Goal: Task Accomplishment & Management: Complete application form

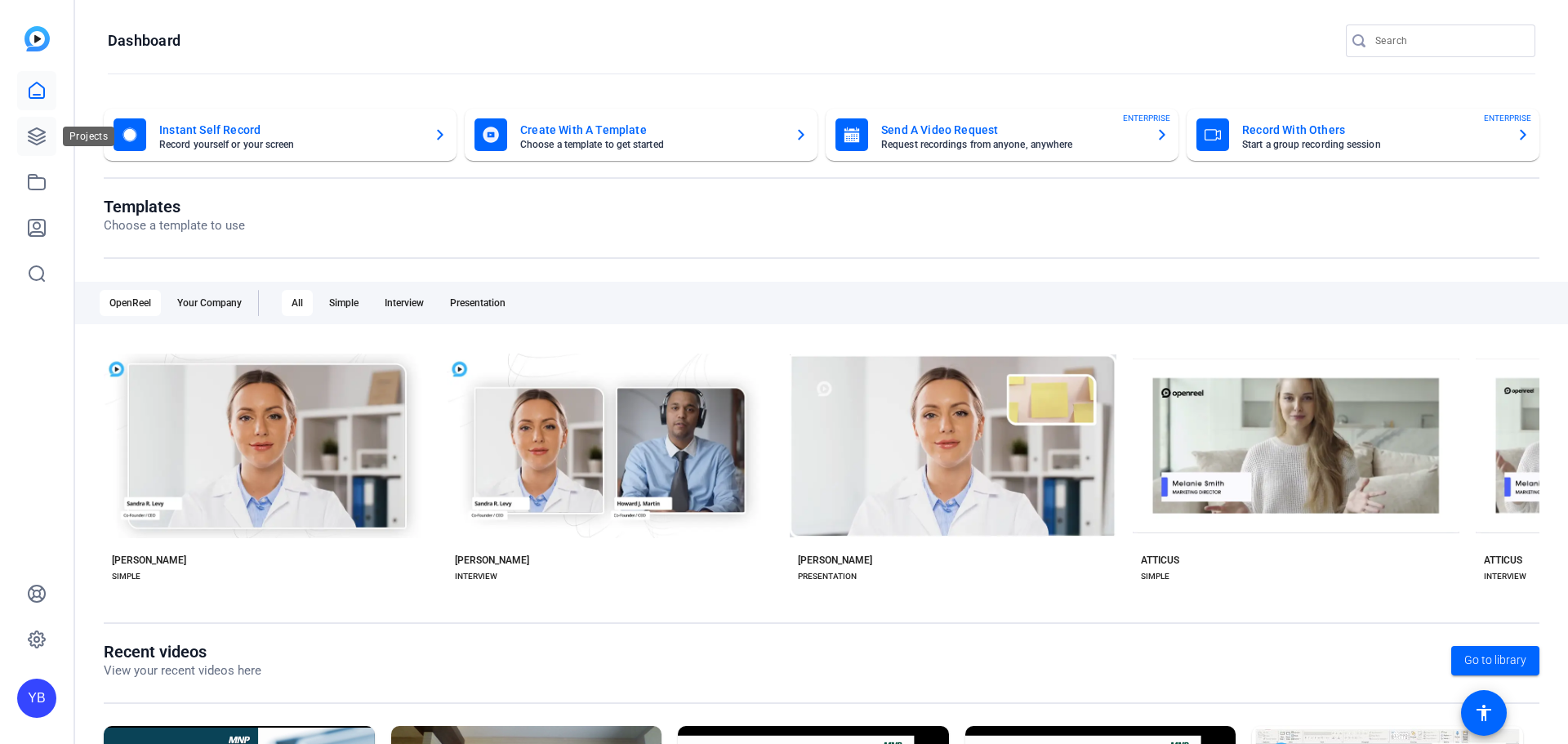
click at [31, 136] on icon at bounding box center [37, 137] width 20 height 20
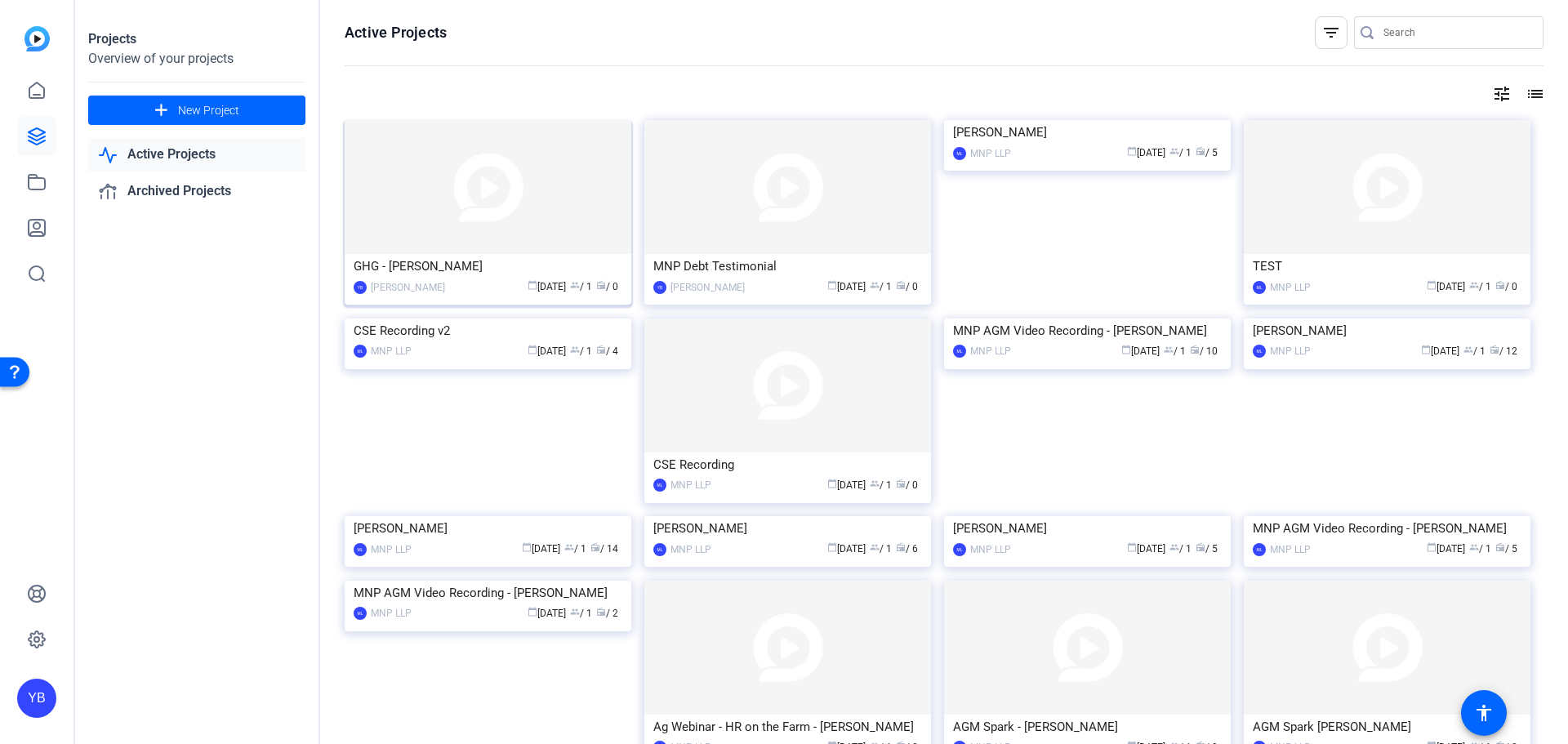
click at [465, 208] on img at bounding box center [488, 186] width 287 height 134
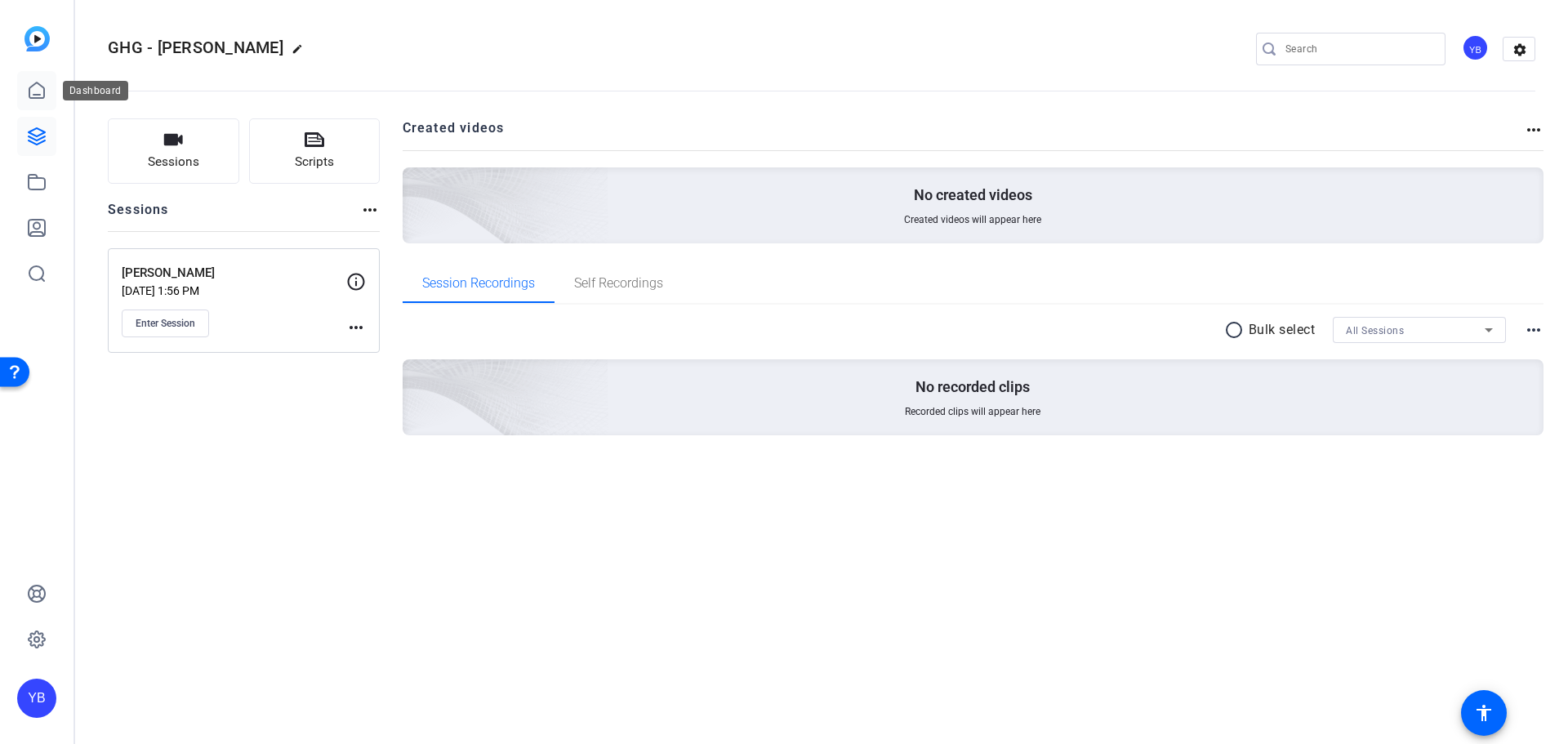
click at [48, 95] on link at bounding box center [36, 90] width 39 height 39
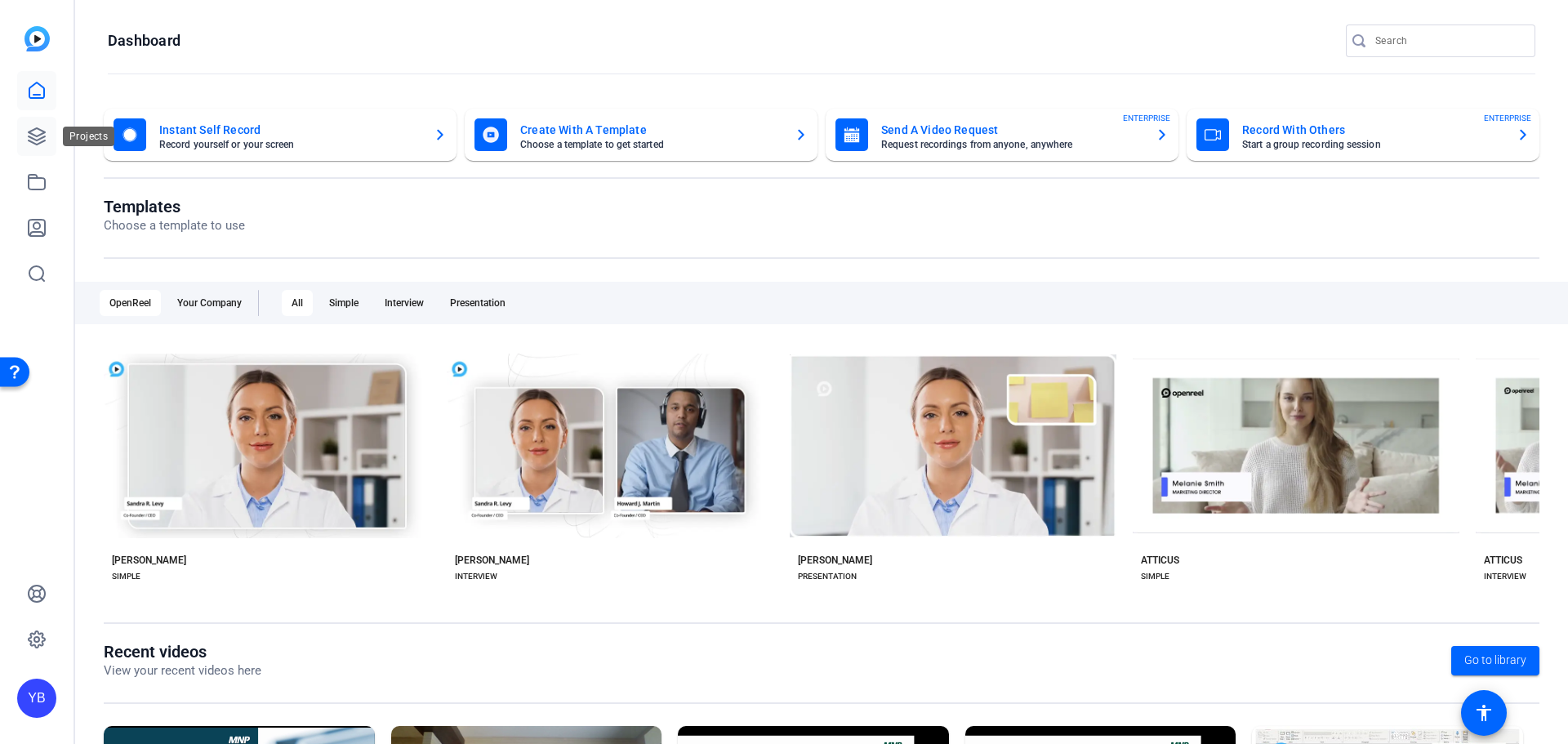
click at [48, 142] on link at bounding box center [36, 136] width 39 height 39
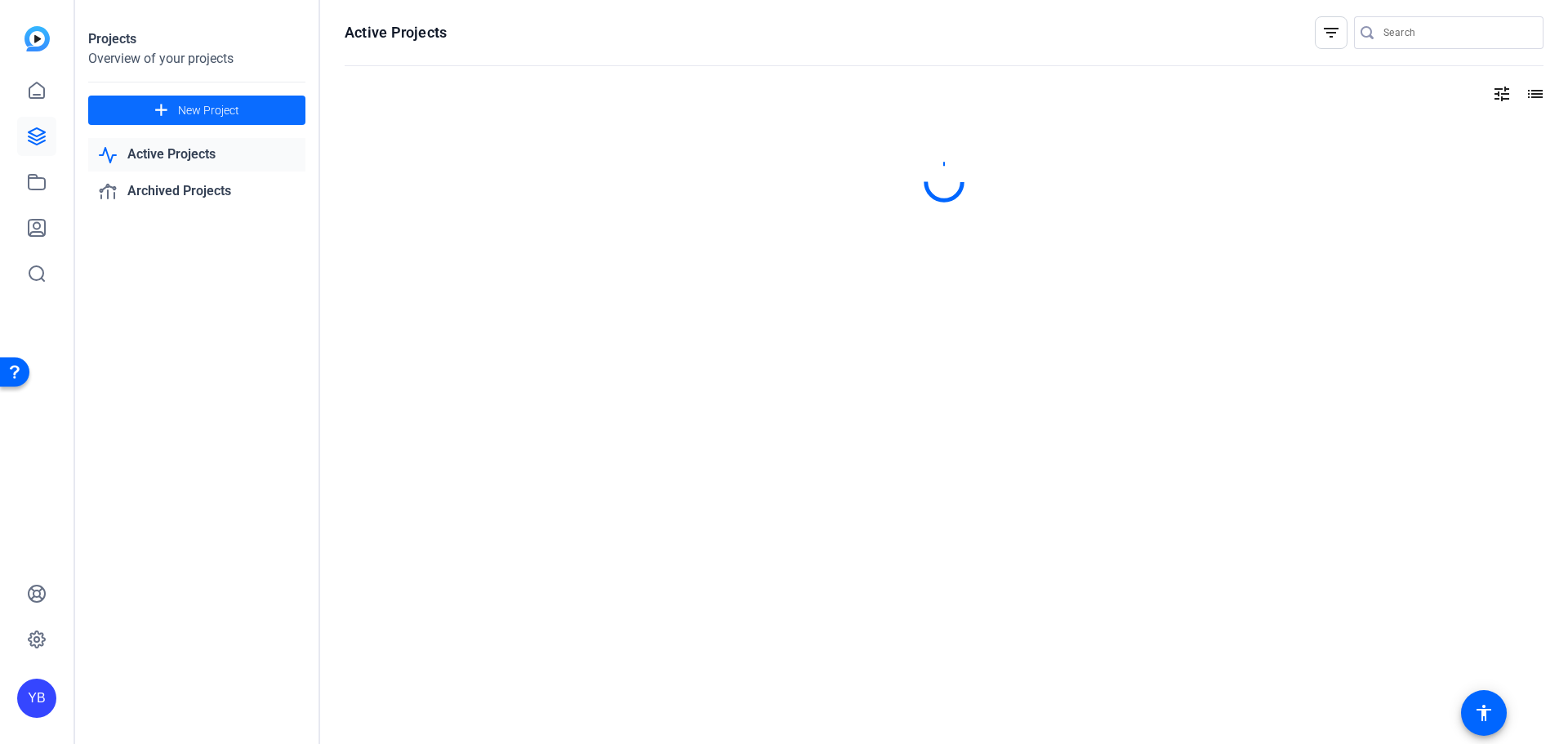
click at [187, 117] on span "New Project" at bounding box center [208, 110] width 61 height 17
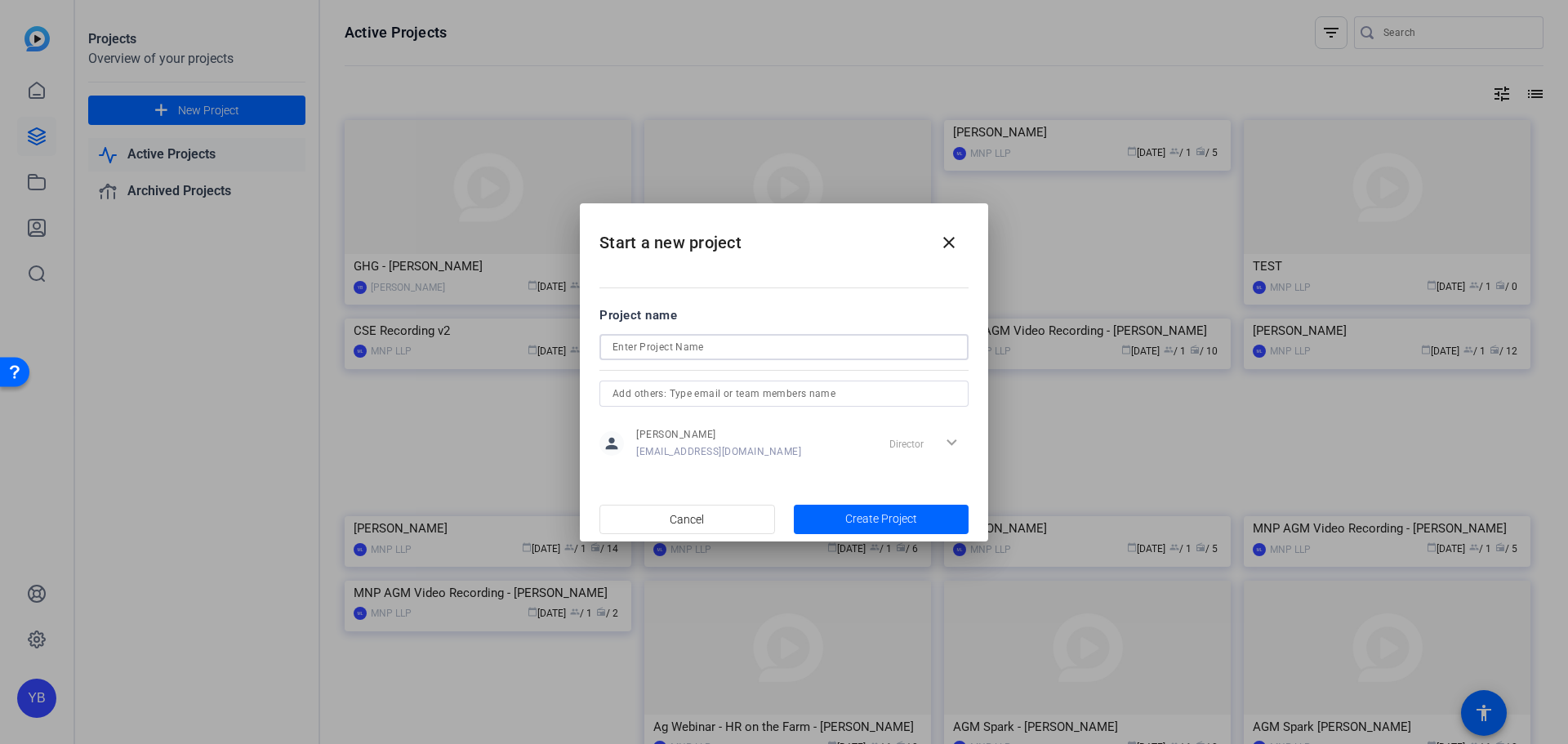
click at [702, 348] on input at bounding box center [784, 347] width 343 height 20
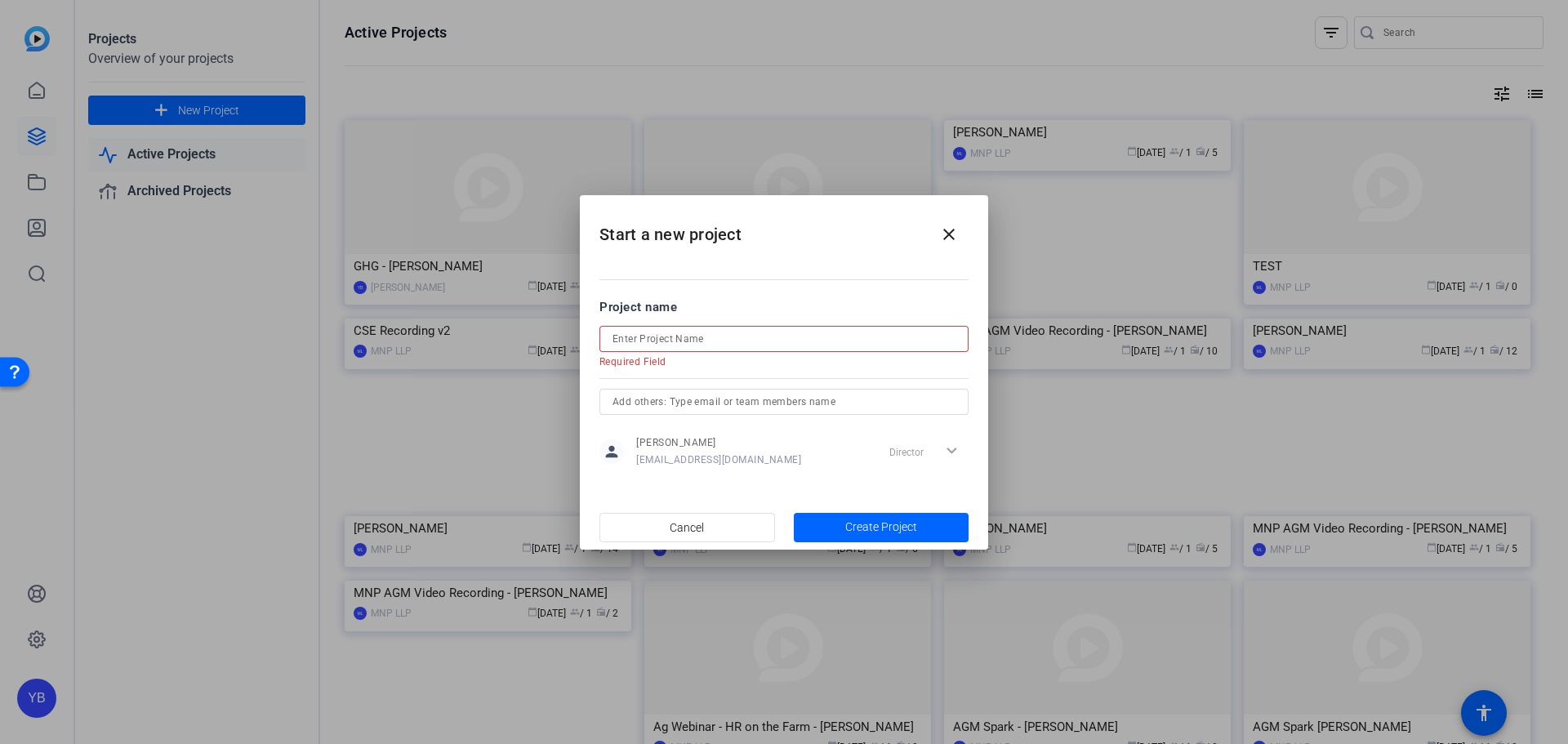
click at [703, 337] on input at bounding box center [784, 339] width 343 height 20
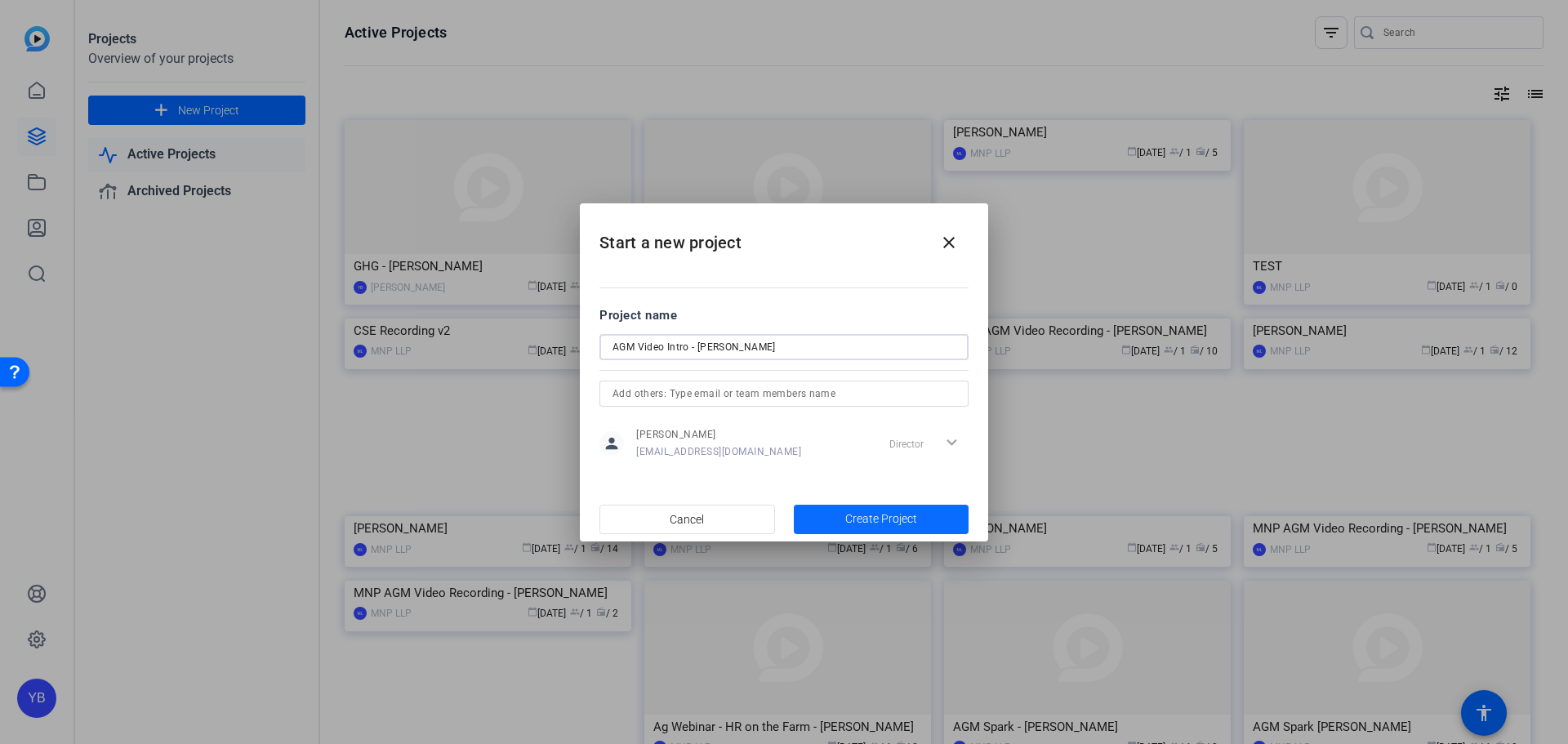
type input "AGM Video Intro - [PERSON_NAME]"
click at [853, 513] on span "Create Project" at bounding box center [881, 519] width 72 height 17
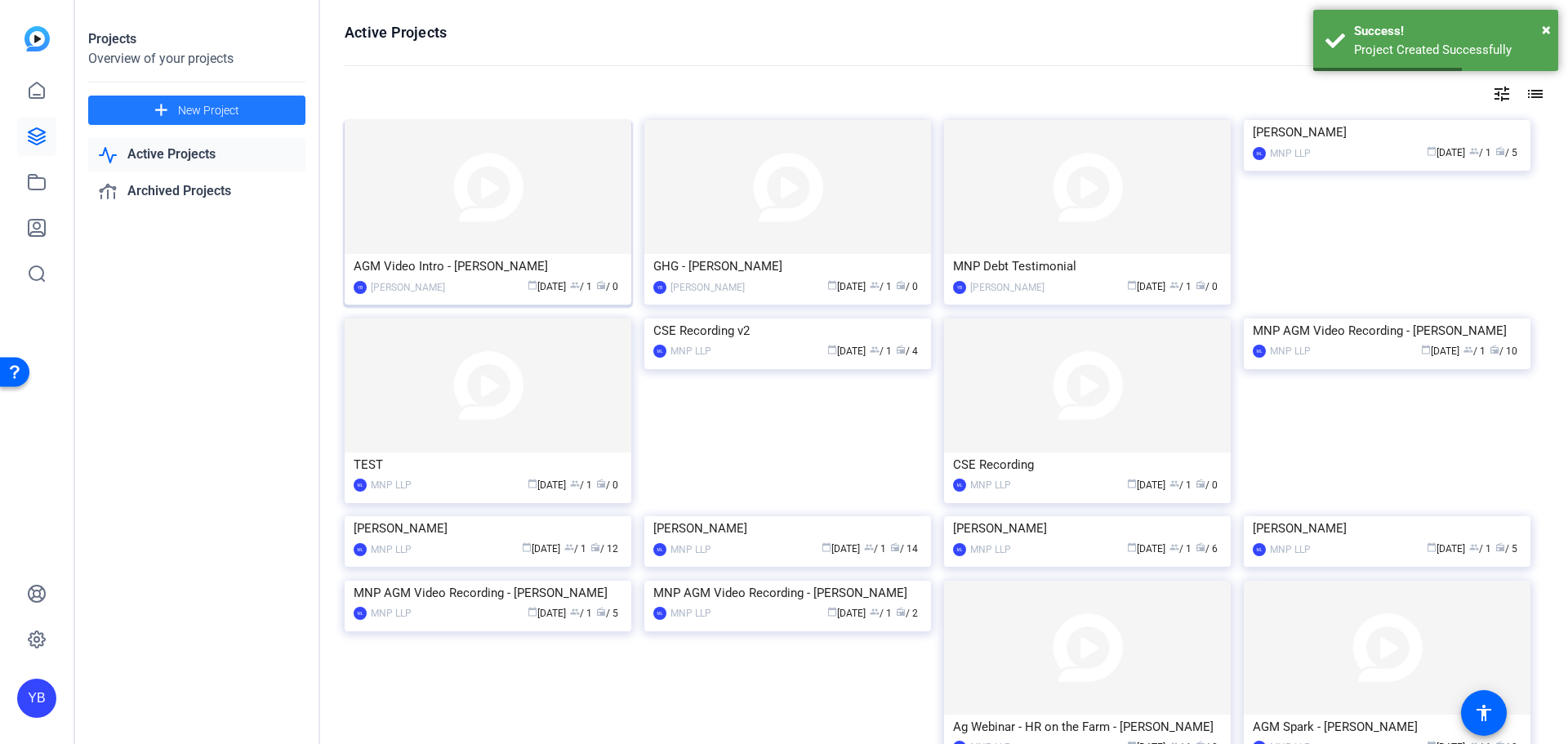
click at [445, 196] on img at bounding box center [488, 186] width 287 height 134
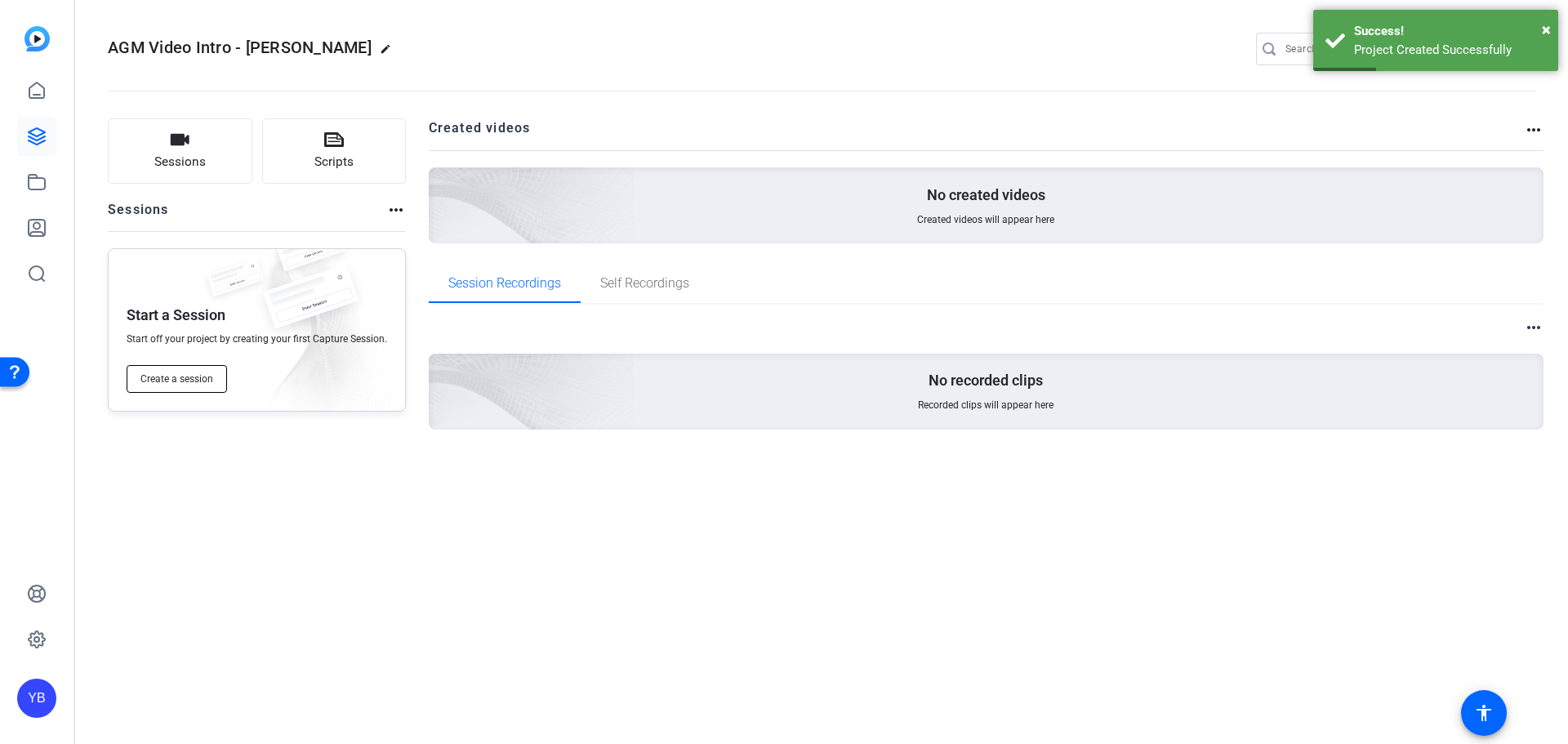
click at [199, 377] on span "Create a session" at bounding box center [176, 379] width 73 height 13
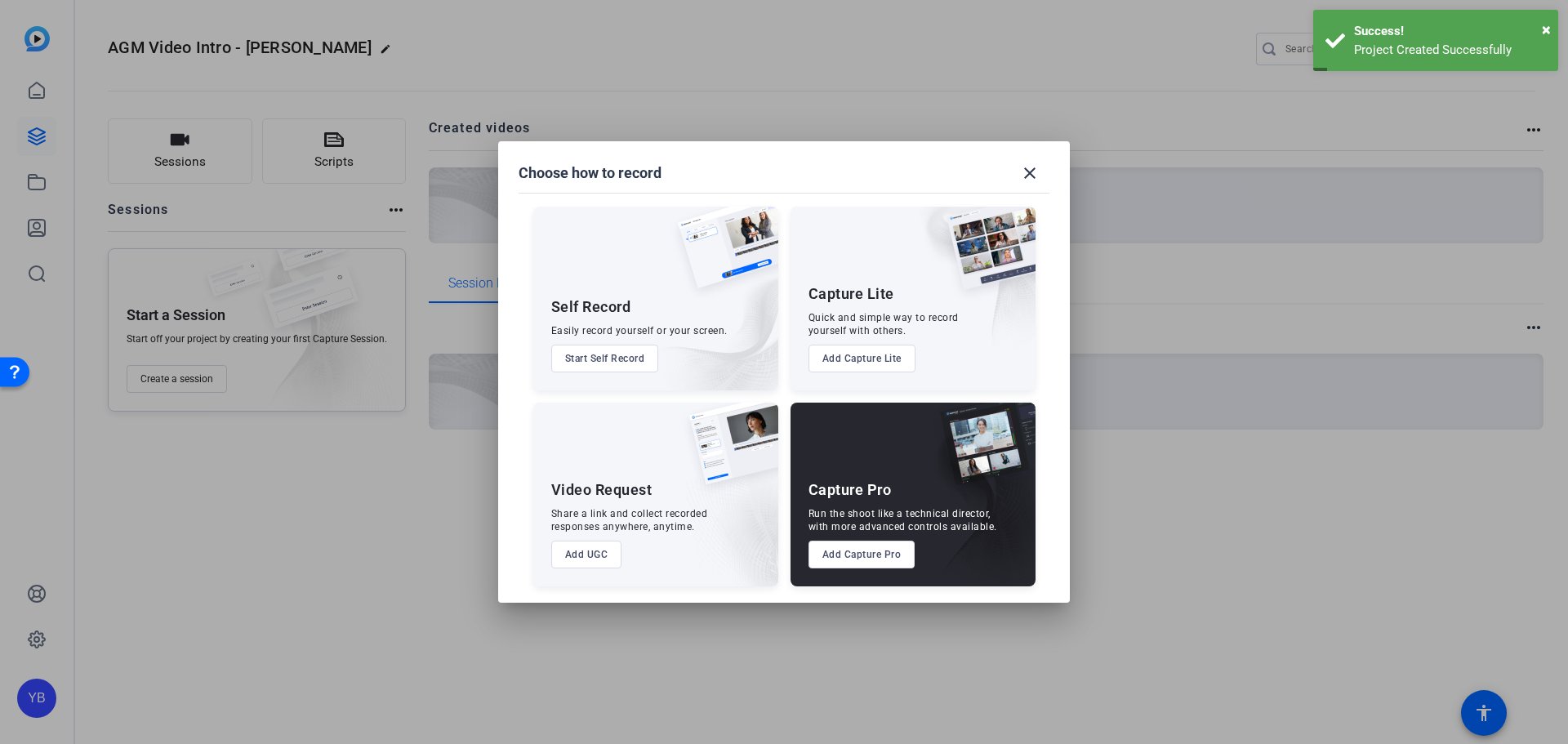
click at [873, 562] on button "Add Capture Pro" at bounding box center [861, 555] width 107 height 28
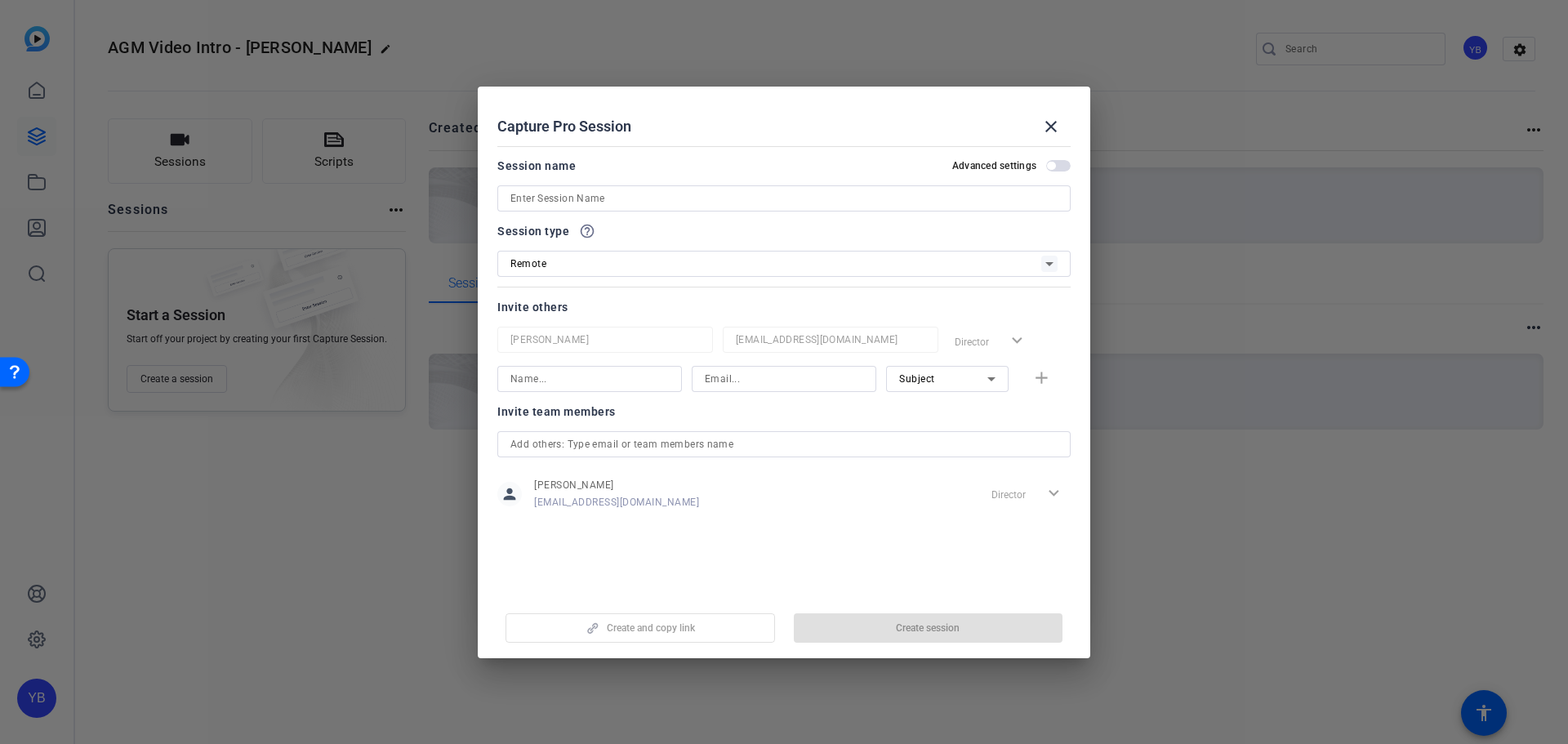
click at [613, 204] on input at bounding box center [784, 198] width 547 height 20
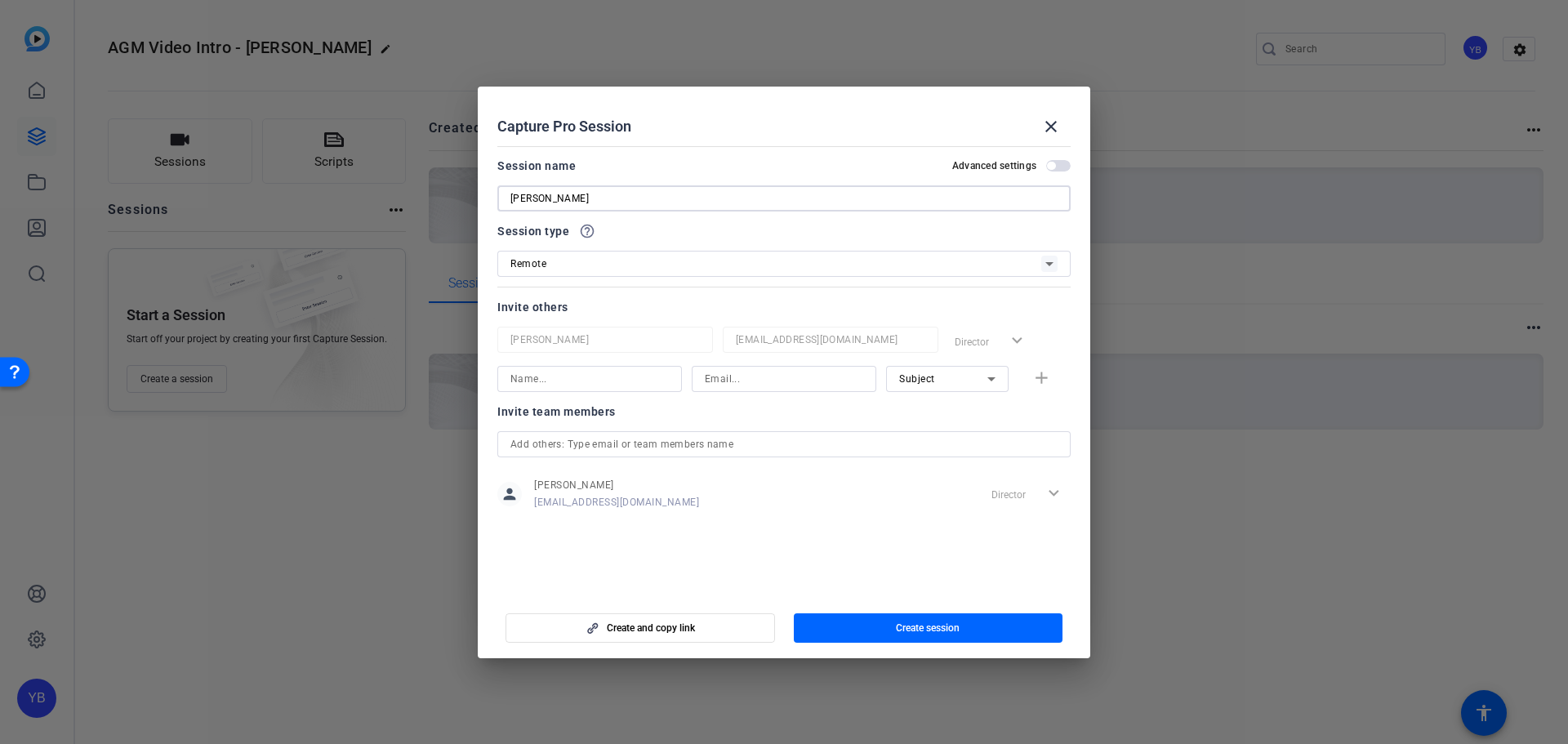
type input "[PERSON_NAME]"
click at [733, 386] on input at bounding box center [784, 379] width 158 height 20
paste input "[PERSON_NAME][EMAIL_ADDRESS][DOMAIN_NAME]"
type input "[PERSON_NAME][EMAIL_ADDRESS][DOMAIN_NAME]"
click at [585, 368] on div at bounding box center [589, 379] width 158 height 26
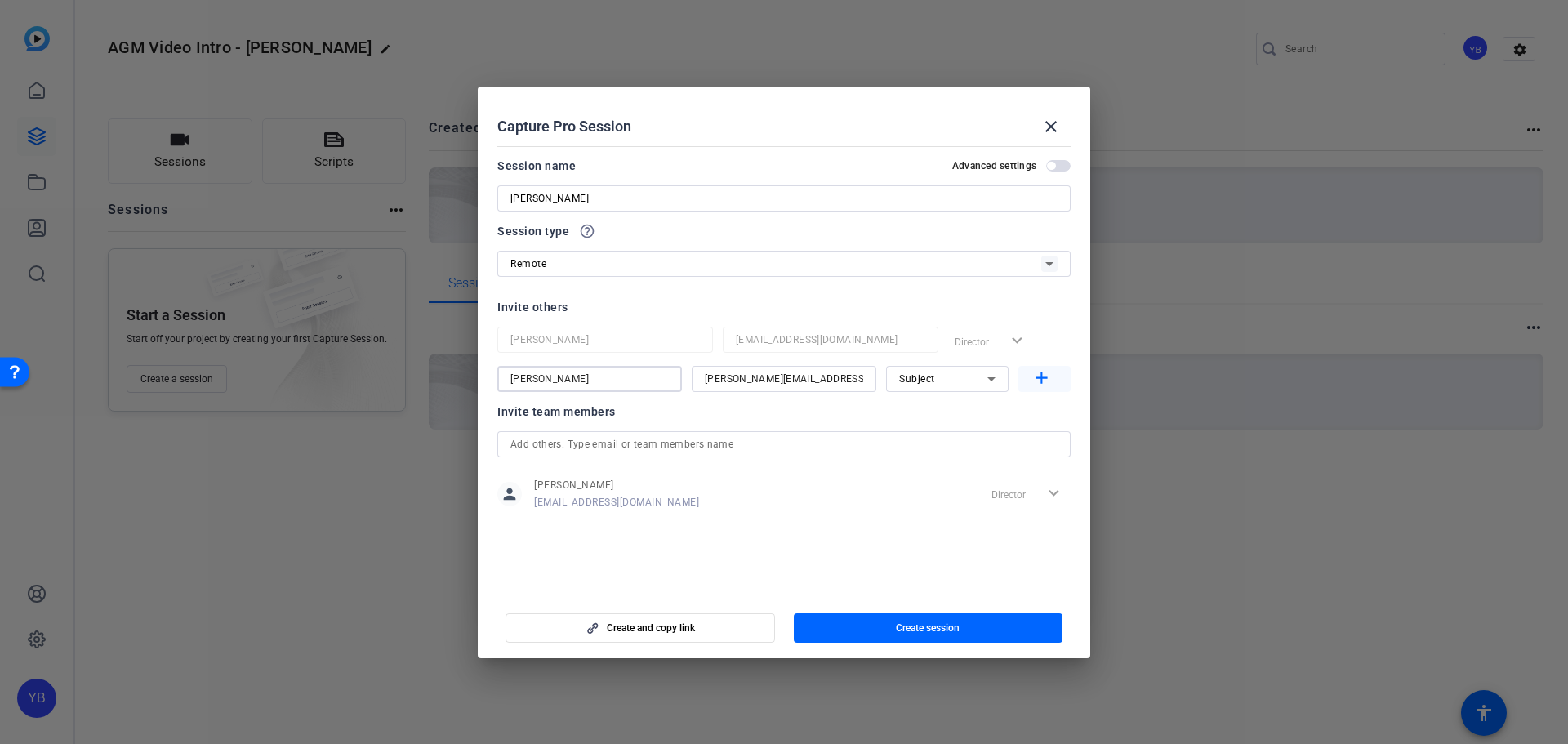
type input "[PERSON_NAME]"
click at [1037, 391] on span "button" at bounding box center [1045, 378] width 52 height 39
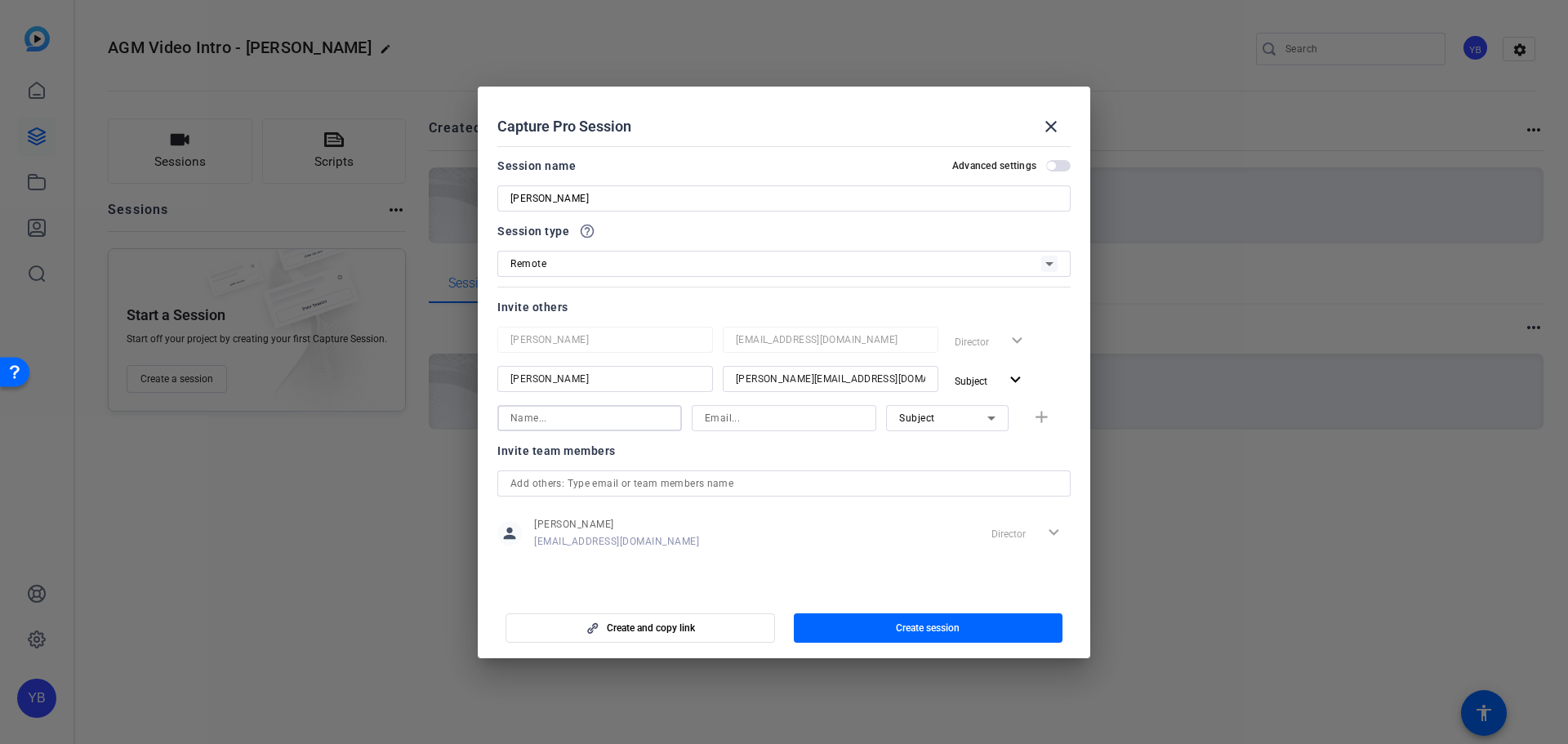
click at [575, 417] on input at bounding box center [589, 419] width 158 height 20
type input "[PERSON_NAME]"
click at [709, 415] on input at bounding box center [784, 419] width 158 height 20
paste input "[PERSON_NAME][DOMAIN_NAME][EMAIL_ADDRESS][PERSON_NAME][DOMAIN_NAME]"
type input "[PERSON_NAME][DOMAIN_NAME][EMAIL_ADDRESS][PERSON_NAME][DOMAIN_NAME]"
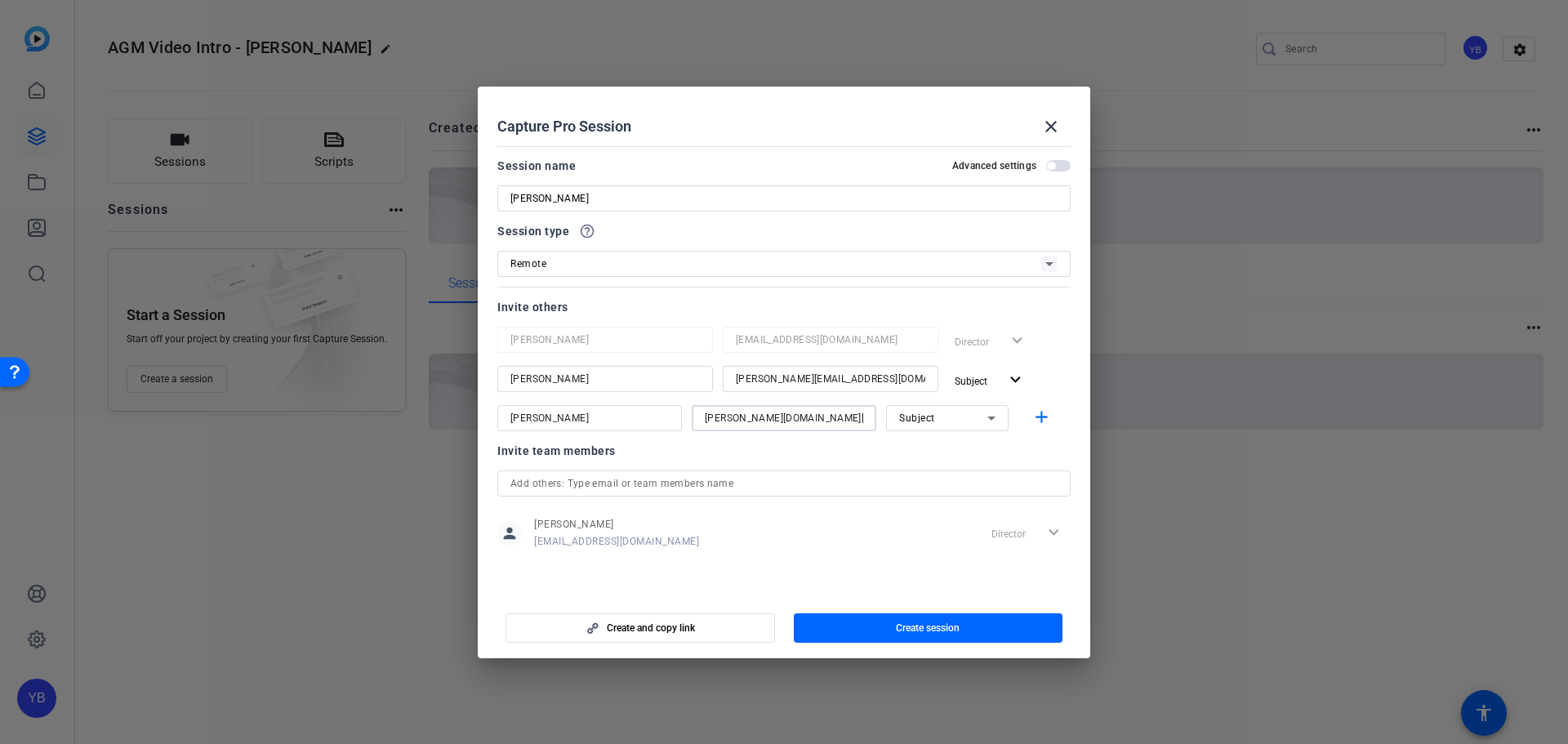
click at [954, 419] on div "Subject" at bounding box center [943, 418] width 88 height 20
click at [942, 450] on span "Collaborator" at bounding box center [929, 451] width 60 height 20
click at [1035, 414] on mat-icon "add" at bounding box center [1042, 418] width 20 height 20
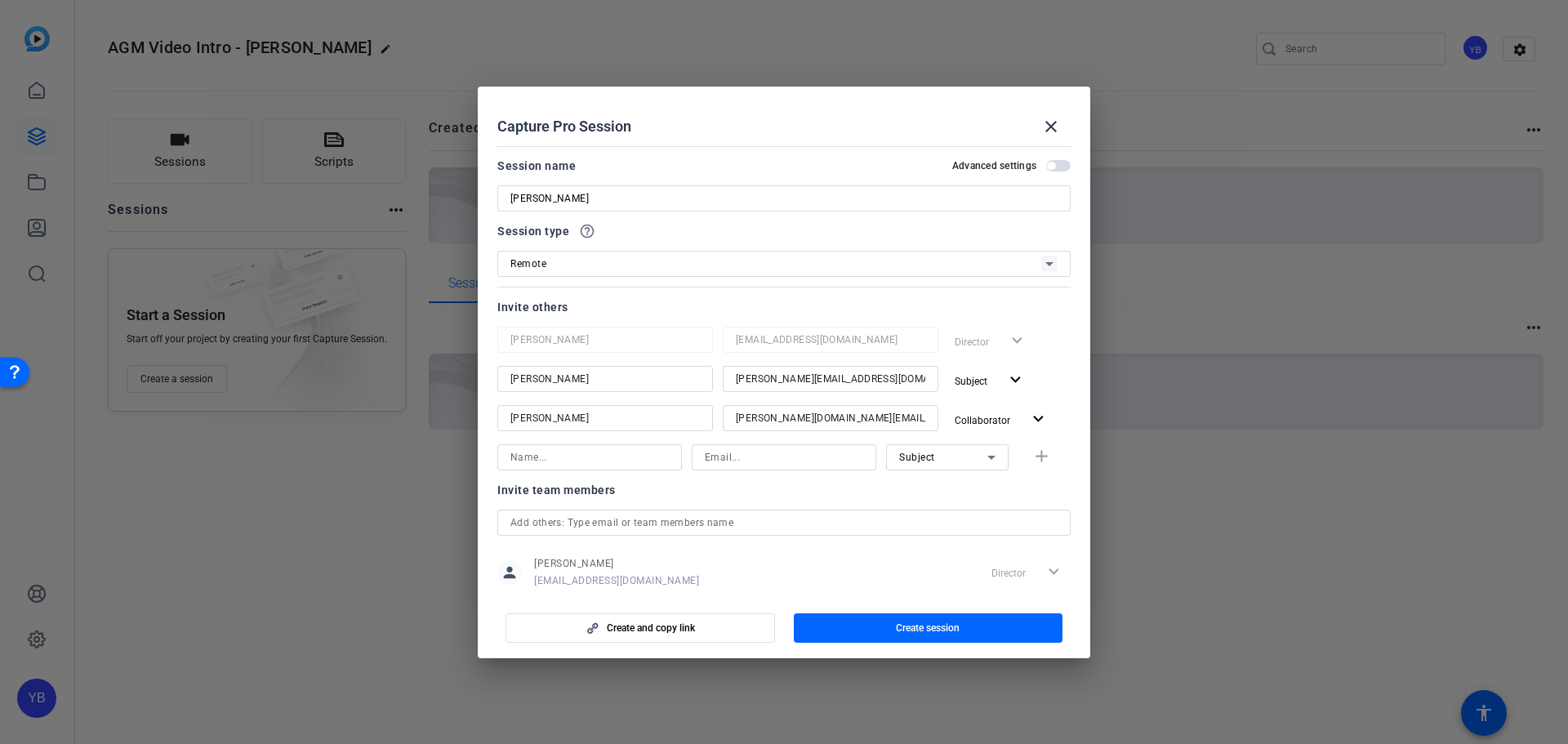
click at [585, 463] on input at bounding box center [589, 458] width 158 height 20
type input "[PERSON_NAME] 2"
click at [771, 458] on input at bounding box center [784, 458] width 158 height 20
paste input "[EMAIL_ADDRESS][DOMAIN_NAME]"
type input "[EMAIL_ADDRESS][DOMAIN_NAME]"
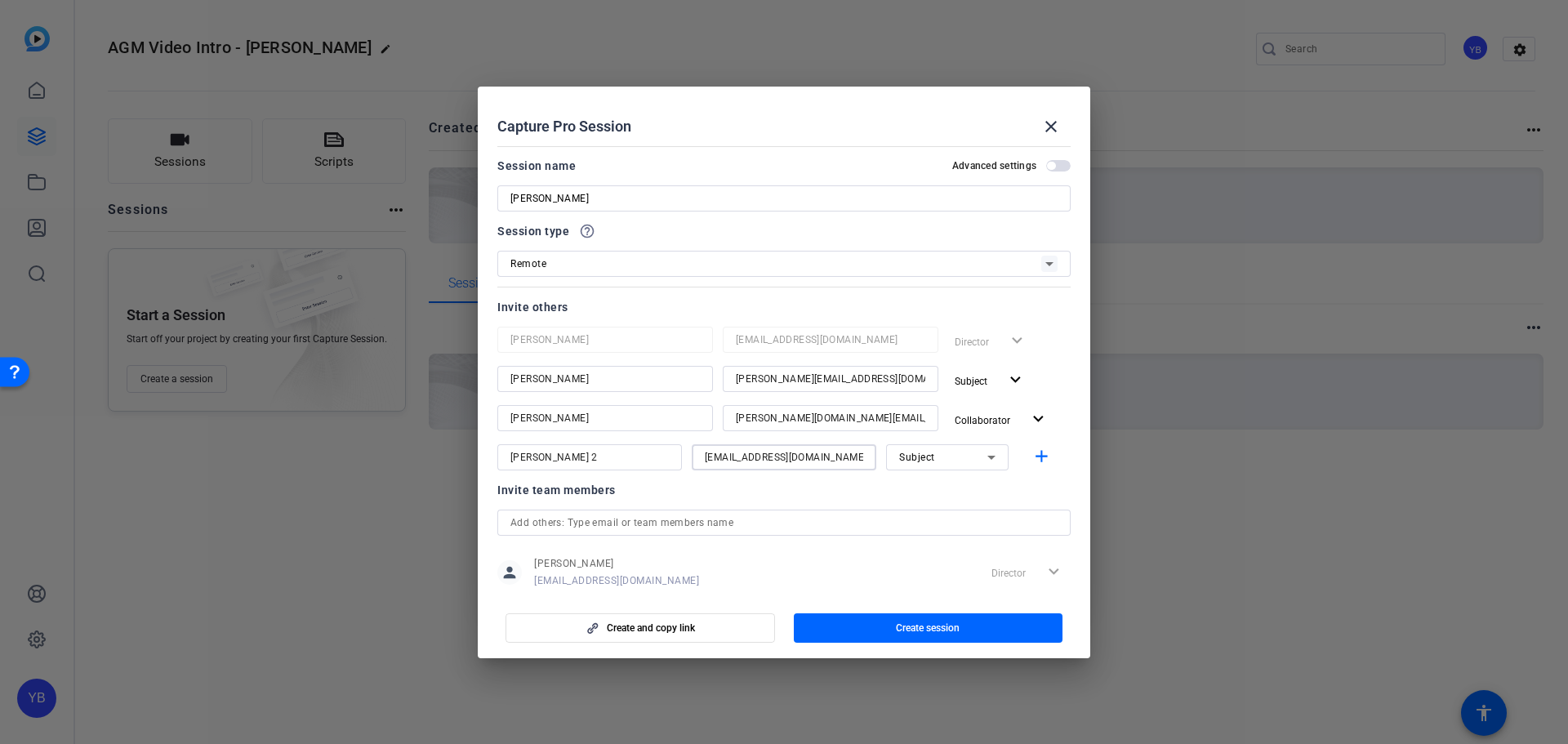
click at [582, 456] on input "[PERSON_NAME] 2" at bounding box center [589, 458] width 158 height 20
click at [947, 455] on div "Subject" at bounding box center [943, 457] width 88 height 20
click at [943, 497] on span "Collaborator" at bounding box center [921, 491] width 60 height 20
click at [582, 463] on input "[PERSON_NAME]" at bounding box center [589, 458] width 158 height 20
type input "[PERSON_NAME] 2"
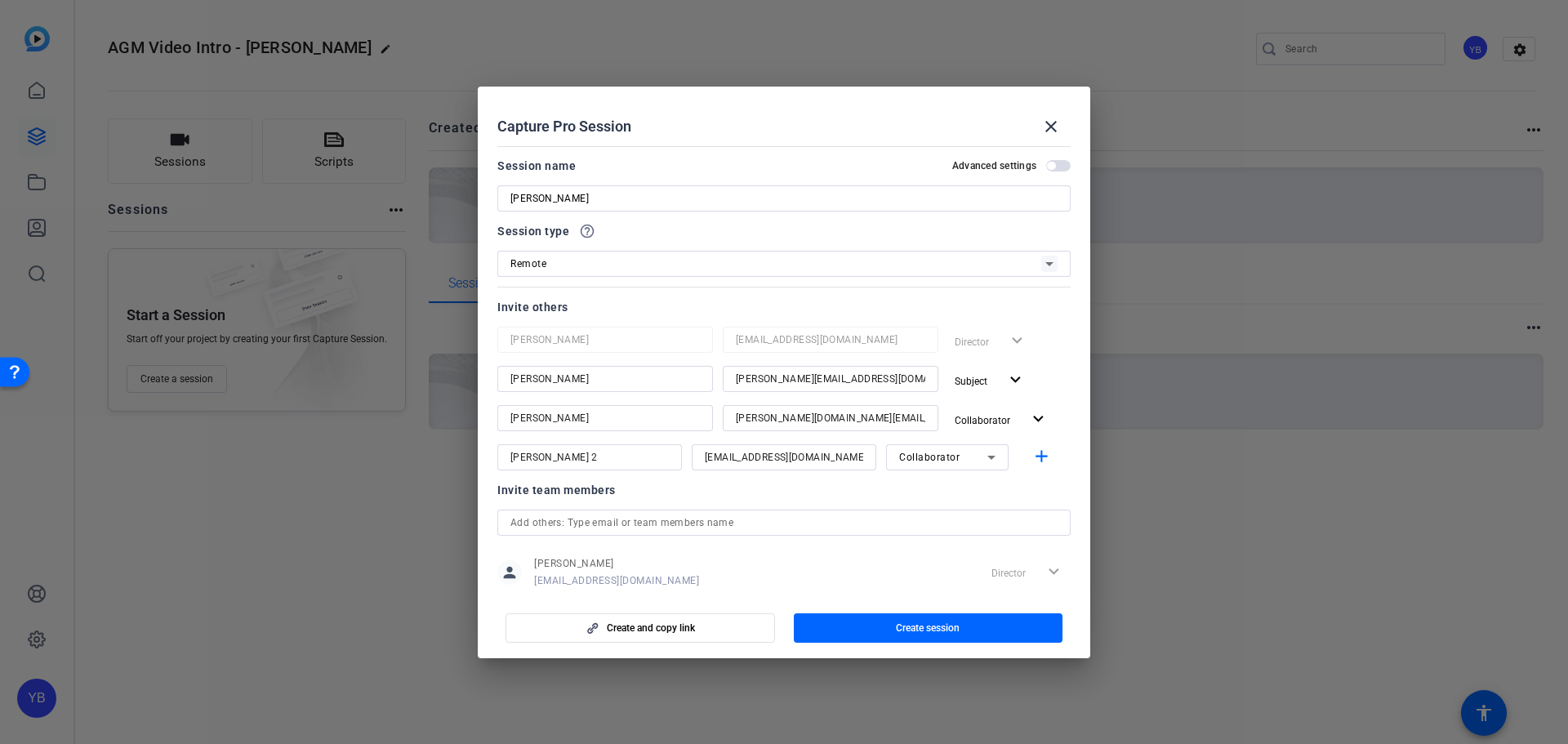
click at [814, 495] on div "Invite team members" at bounding box center [784, 491] width 573 height 20
click at [1032, 457] on mat-icon "add" at bounding box center [1042, 457] width 20 height 20
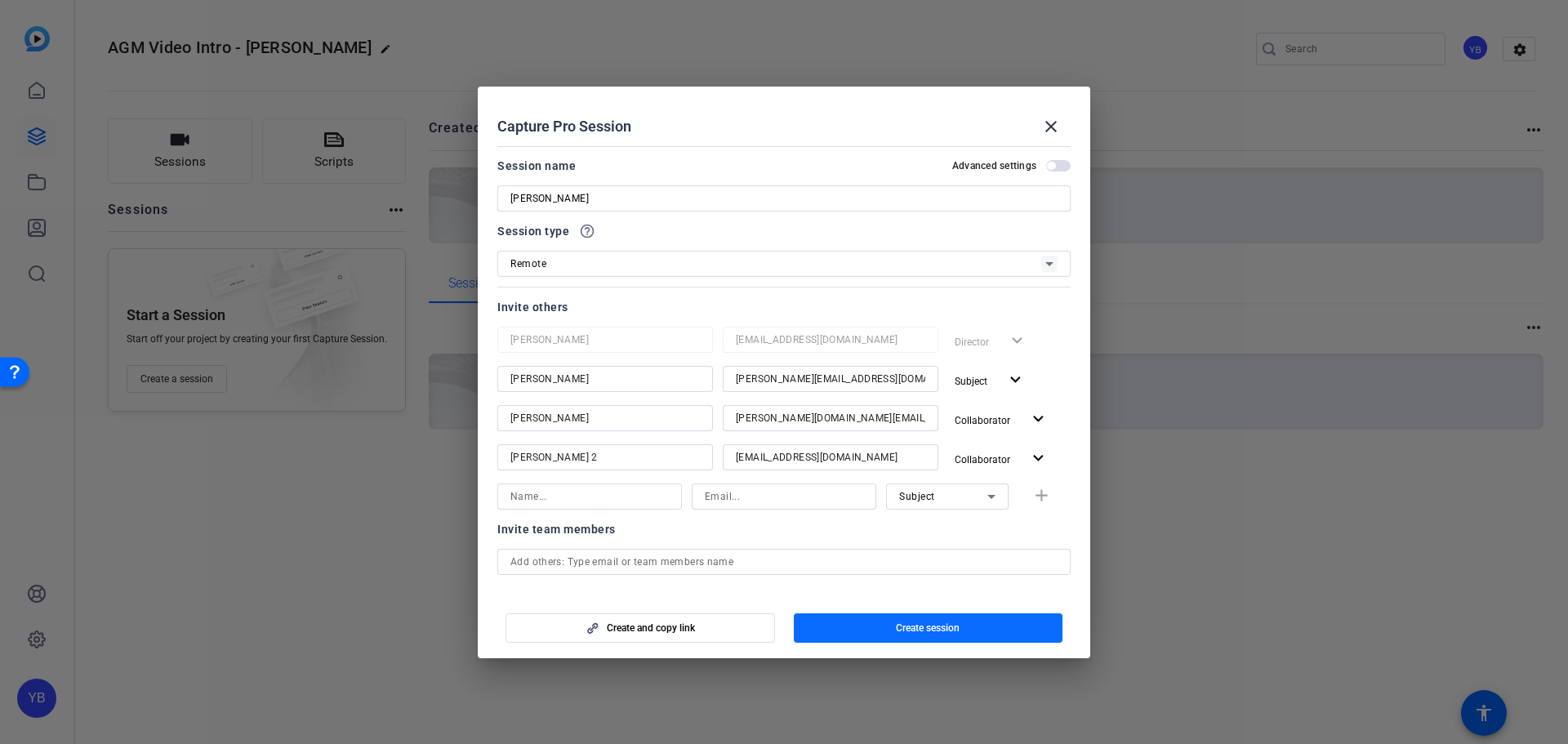
click at [920, 629] on span "Create session" at bounding box center [928, 627] width 64 height 13
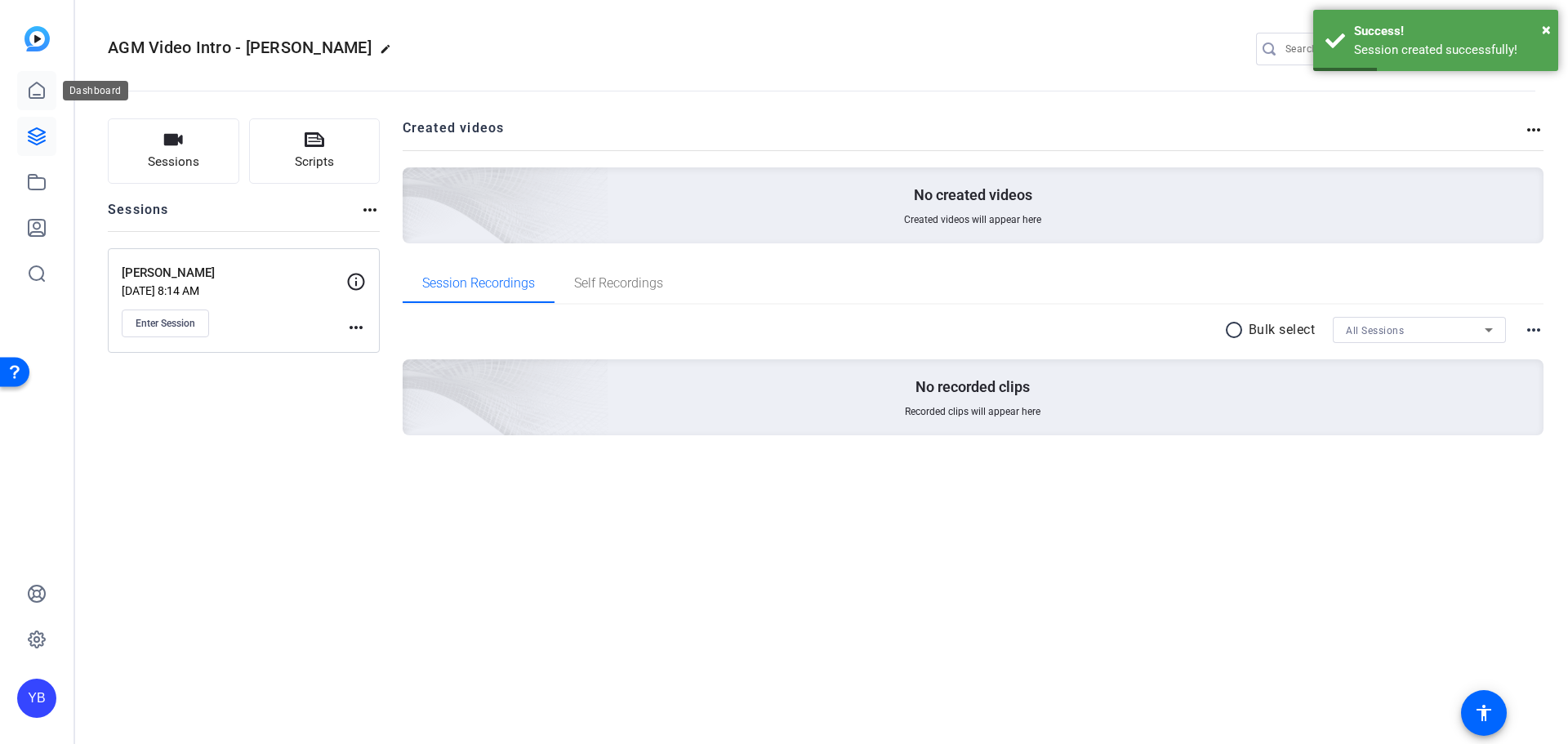
click at [30, 88] on icon at bounding box center [36, 91] width 15 height 16
